Goal: Task Accomplishment & Management: Manage account settings

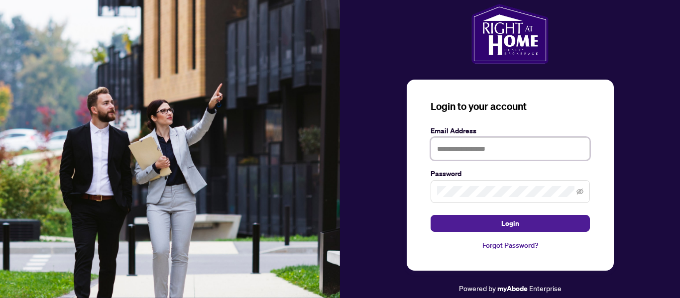
click at [449, 149] on input "text" at bounding box center [509, 148] width 159 height 23
type input "**********"
click at [579, 193] on icon "eye-invisible" at bounding box center [580, 192] width 2 height 2
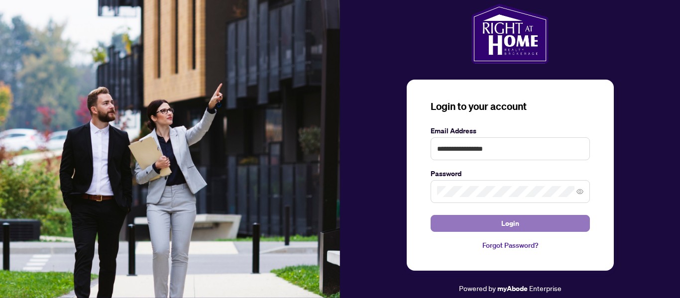
click at [557, 224] on button "Login" at bounding box center [509, 223] width 159 height 17
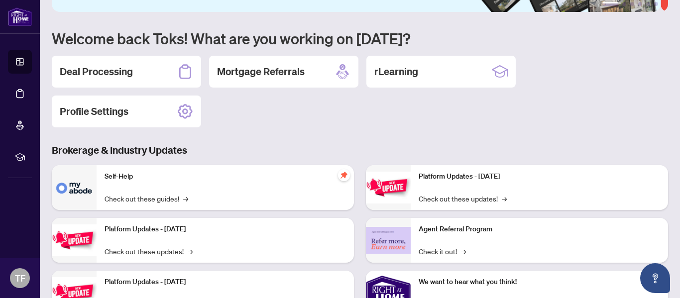
scroll to position [93, 0]
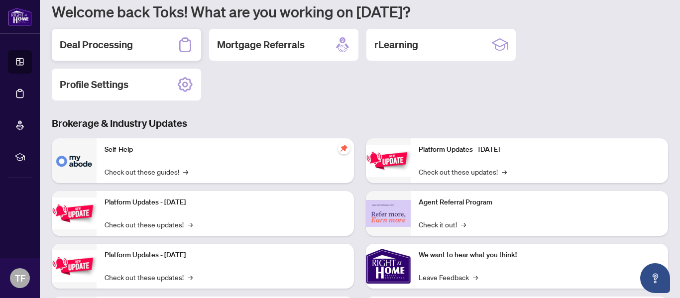
click at [112, 39] on h2 "Deal Processing" at bounding box center [96, 45] width 73 height 14
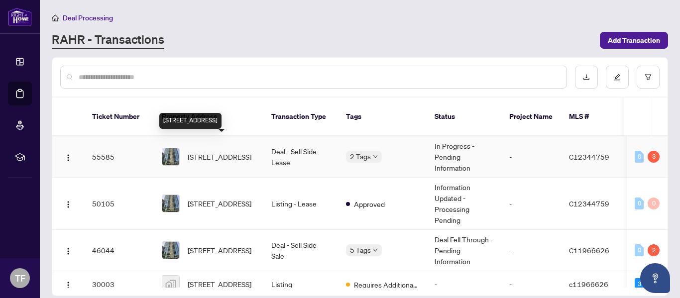
click at [247, 151] on span "[STREET_ADDRESS]" at bounding box center [220, 156] width 64 height 11
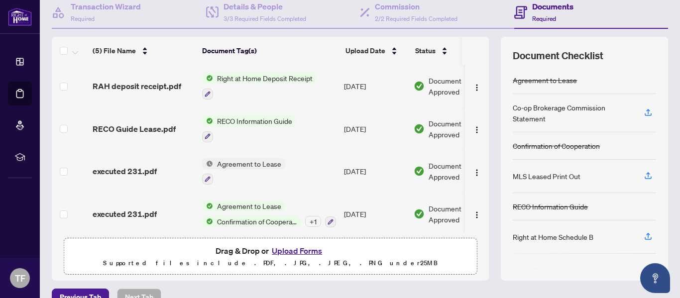
scroll to position [43, 0]
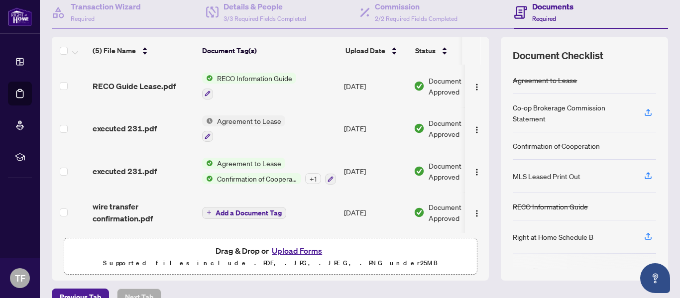
click at [481, 246] on div "(5) File Name Document Tag(s) Upload Date Status (5) File Name Document Tag(s) …" at bounding box center [270, 159] width 437 height 244
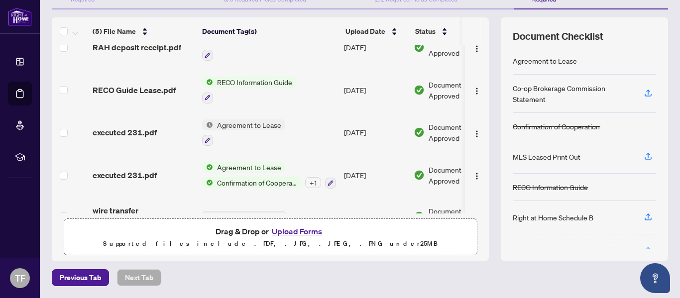
scroll to position [0, 0]
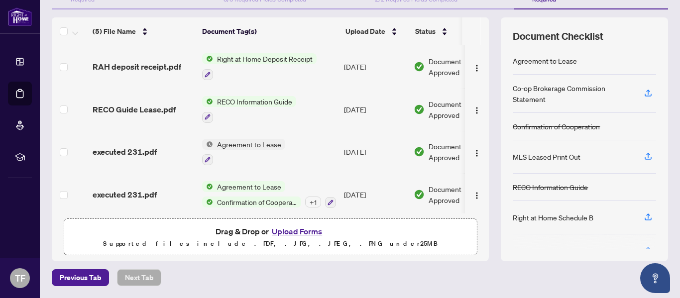
click at [482, 196] on div "(5) File Name Document Tag(s) Upload Date Status (5) File Name Document Tag(s) …" at bounding box center [360, 139] width 616 height 244
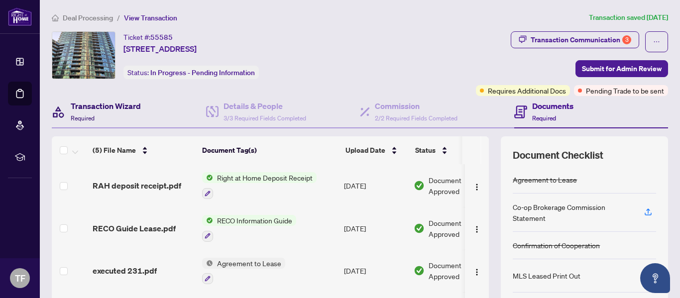
click at [122, 102] on h4 "Transaction Wizard" at bounding box center [106, 106] width 70 height 12
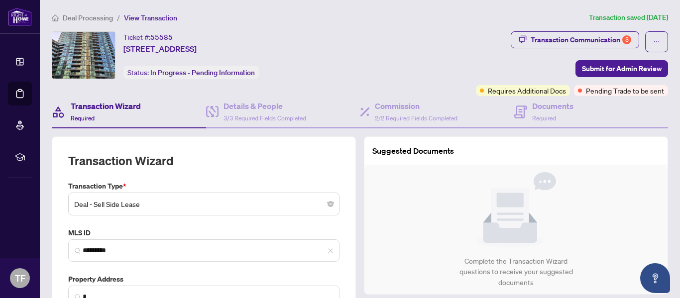
type input "**********"
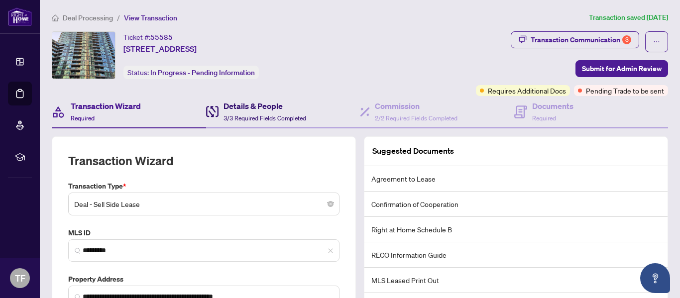
click at [261, 116] on span "3/3 Required Fields Completed" at bounding box center [264, 117] width 83 height 7
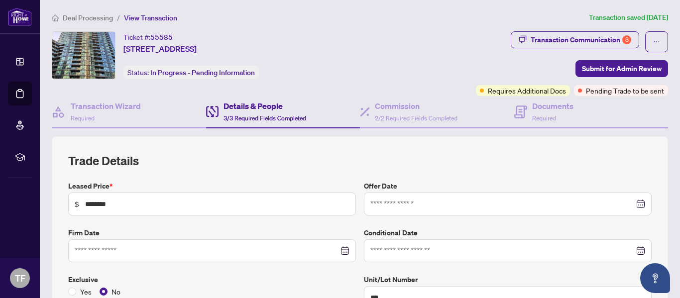
type input "**********"
click at [541, 106] on h4 "Documents" at bounding box center [552, 106] width 41 height 12
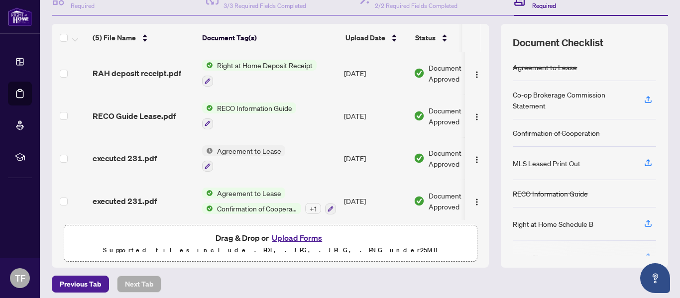
scroll to position [119, 0]
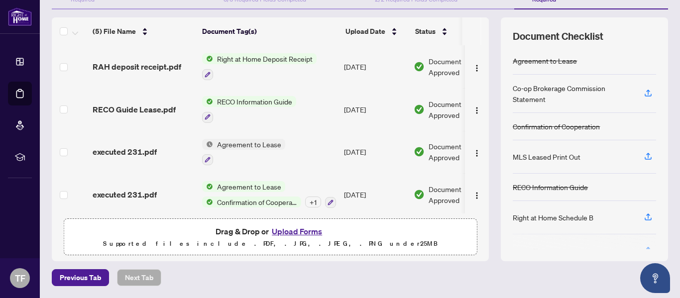
click at [482, 188] on div "(5) File Name Document Tag(s) Upload Date Status (5) File Name Document Tag(s) …" at bounding box center [360, 139] width 616 height 244
click at [482, 199] on div "(5) File Name Document Tag(s) Upload Date Status (5) File Name Document Tag(s) …" at bounding box center [360, 139] width 616 height 244
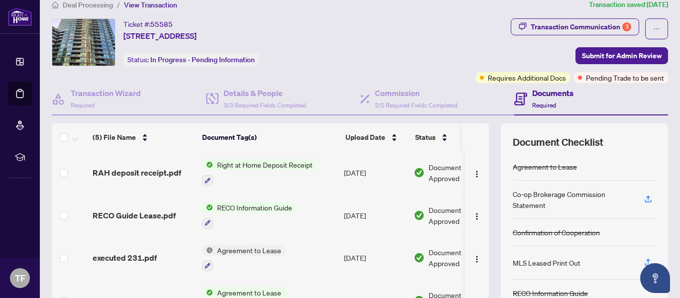
scroll to position [0, 0]
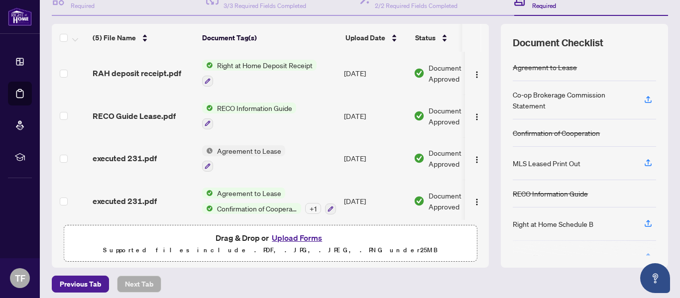
scroll to position [119, 0]
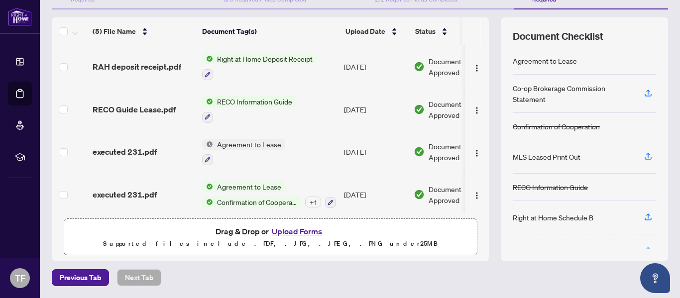
click at [478, 198] on td at bounding box center [477, 194] width 24 height 43
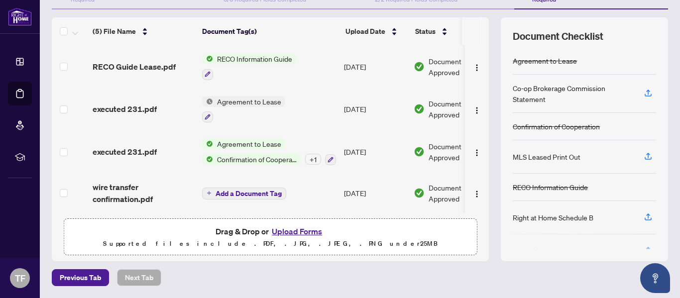
scroll to position [0, 0]
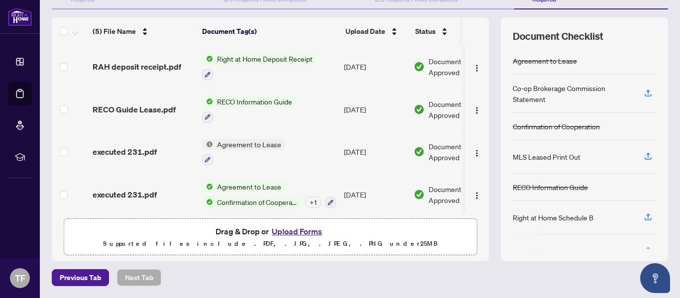
click at [481, 35] on th at bounding box center [485, 31] width 8 height 28
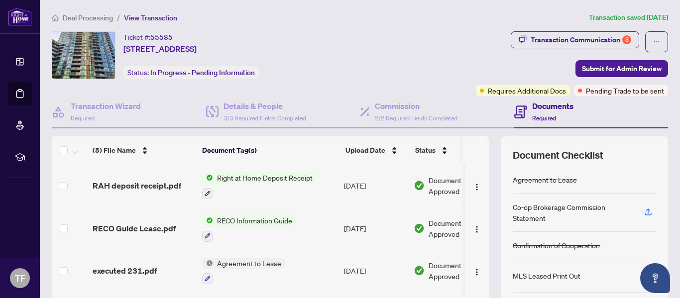
click at [102, 18] on span "Deal Processing" at bounding box center [88, 17] width 50 height 9
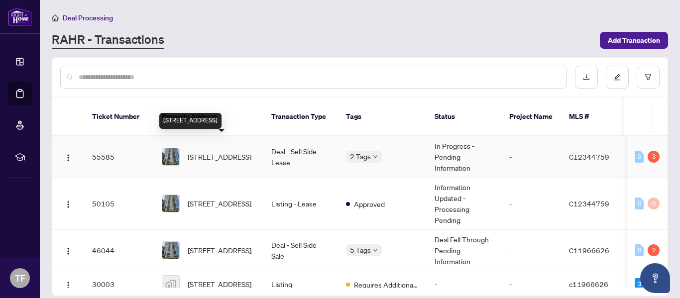
click at [238, 151] on span "[STREET_ADDRESS]" at bounding box center [220, 156] width 64 height 11
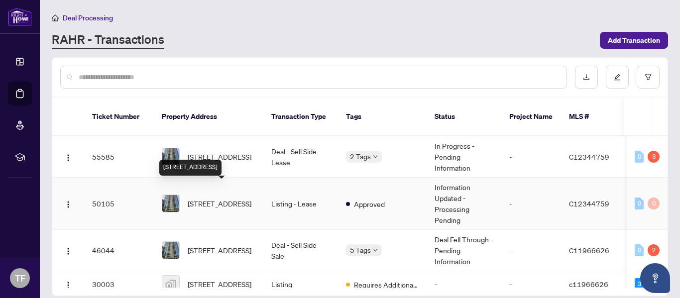
click at [247, 198] on span "[STREET_ADDRESS]" at bounding box center [220, 203] width 64 height 11
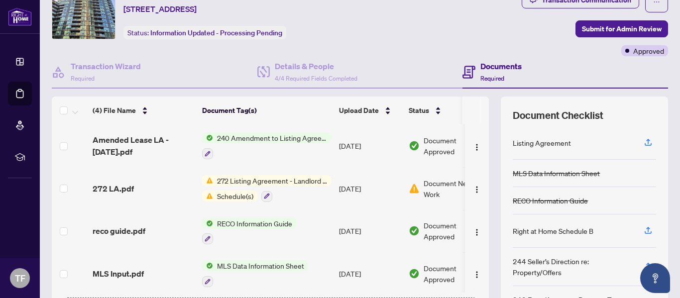
scroll to position [60, 0]
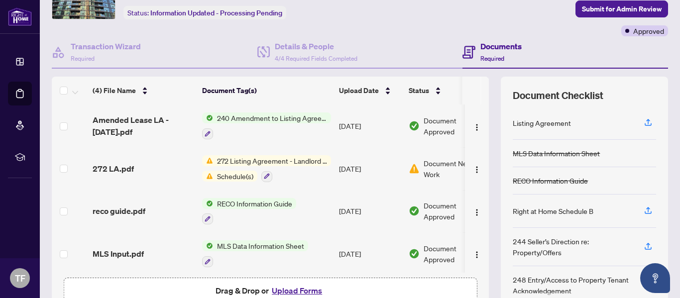
click at [270, 163] on span "272 Listing Agreement - Landlord Designated Representation Agreement Authority …" at bounding box center [272, 160] width 118 height 11
click at [434, 160] on span "Document Needs Work" at bounding box center [455, 169] width 62 height 22
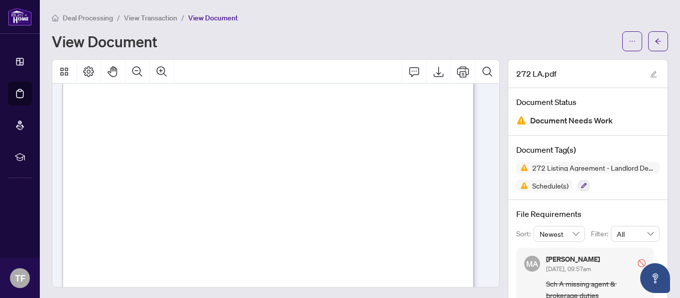
scroll to position [1763, 0]
click at [457, 76] on icon "Print" at bounding box center [463, 72] width 12 height 12
